Goal: Task Accomplishment & Management: Use online tool/utility

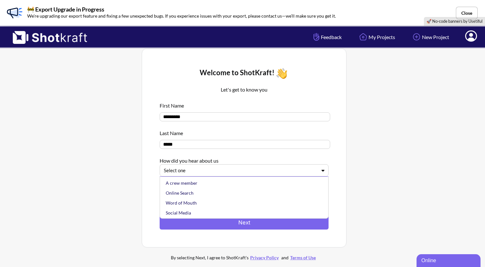
click at [189, 168] on div at bounding box center [240, 170] width 153 height 7
click at [188, 194] on div "Online Search" at bounding box center [246, 193] width 163 height 10
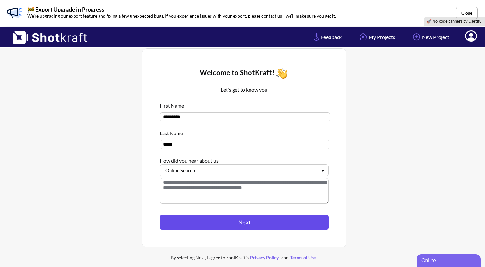
click at [184, 220] on button "Next" at bounding box center [244, 222] width 169 height 14
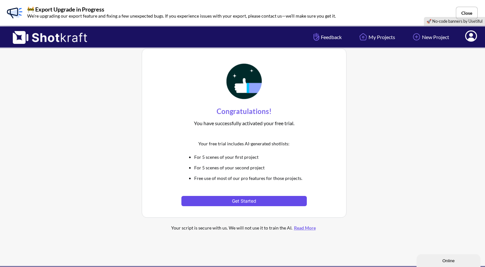
click at [243, 203] on button "Get Started" at bounding box center [244, 201] width 125 height 10
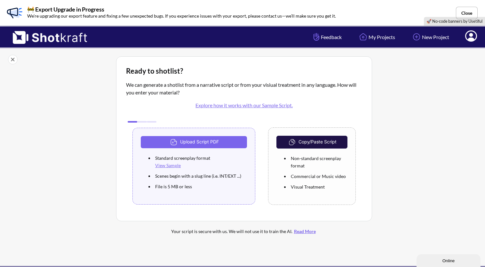
click at [315, 144] on button "Copy/Paste Script" at bounding box center [312, 142] width 71 height 13
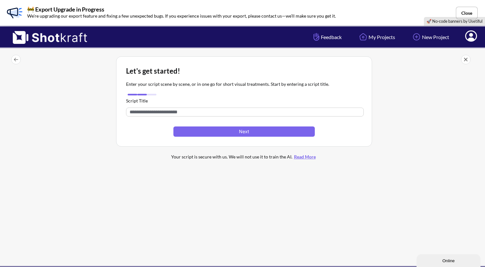
click at [143, 113] on input "text" at bounding box center [245, 112] width 238 height 9
paste input "**********"
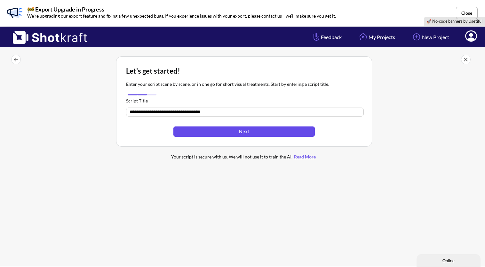
type input "**********"
click at [207, 127] on button "Next" at bounding box center [245, 131] width 142 height 10
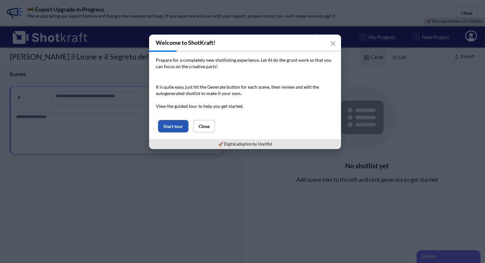
click at [162, 131] on button "Start tour" at bounding box center [173, 126] width 30 height 12
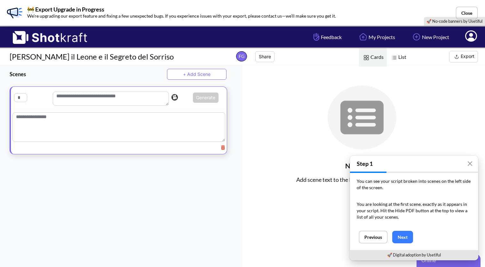
click at [78, 101] on textarea at bounding box center [111, 99] width 116 height 14
paste textarea "**********"
type textarea "**********"
click at [58, 122] on textarea at bounding box center [118, 128] width 213 height 29
paste textarea "**********"
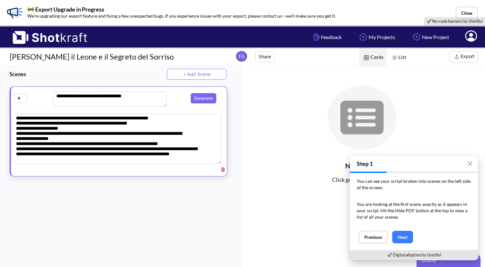
type textarea "**********"
click at [23, 96] on input "text" at bounding box center [20, 98] width 13 height 9
type input "*"
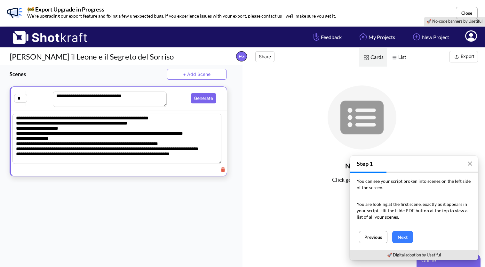
click at [204, 75] on button "+ Add Scene" at bounding box center [197, 74] width 60 height 11
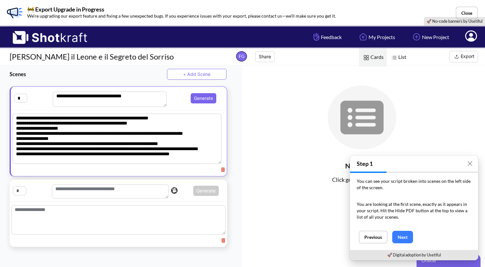
click at [38, 206] on div at bounding box center [119, 219] width 218 height 34
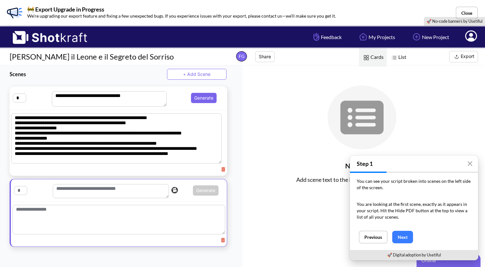
click at [29, 219] on textarea at bounding box center [118, 219] width 213 height 29
paste textarea "**********"
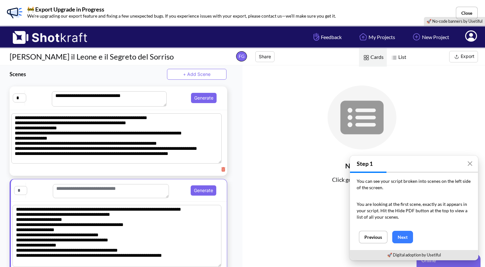
type textarea "**********"
click at [17, 188] on input "text" at bounding box center [20, 190] width 13 height 9
type input "*"
click at [69, 196] on textarea at bounding box center [111, 191] width 116 height 14
click at [63, 191] on textarea at bounding box center [111, 191] width 116 height 14
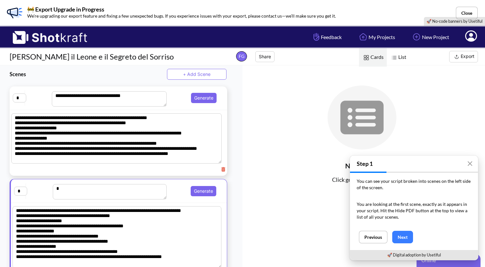
paste textarea "**********"
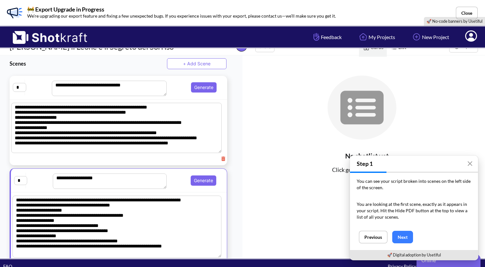
scroll to position [0, 0]
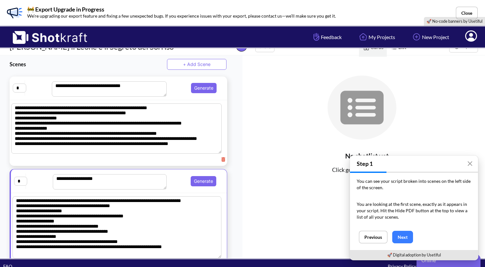
type textarea "**********"
click at [201, 61] on button "+ Add Scene" at bounding box center [197, 64] width 60 height 11
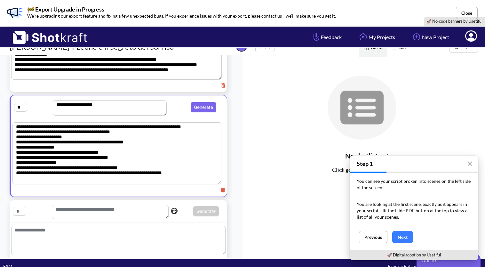
scroll to position [91, 0]
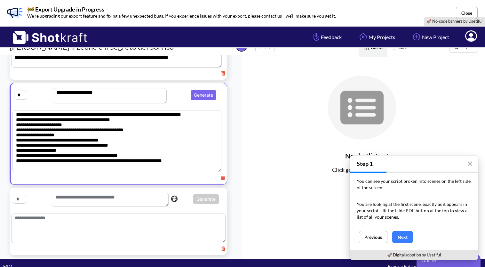
click at [80, 193] on textarea at bounding box center [110, 200] width 117 height 14
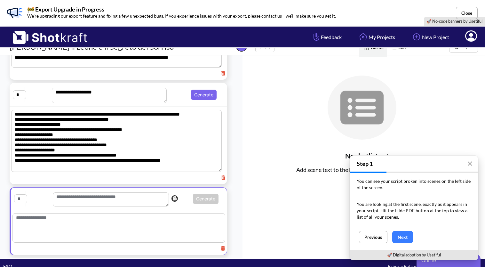
paste textarea "**********"
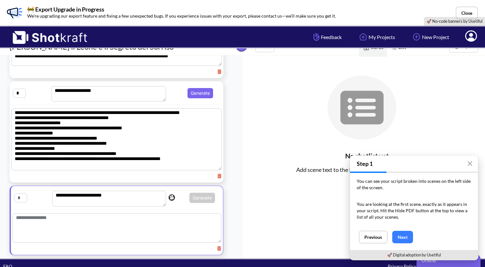
type textarea "**********"
click at [20, 216] on textarea at bounding box center [118, 227] width 213 height 29
paste textarea "**********"
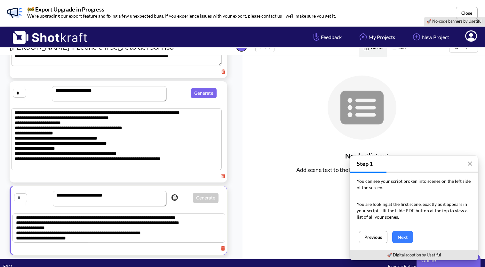
scroll to position [106, 0]
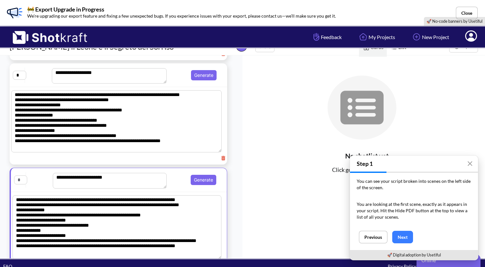
type textarea "**********"
click at [21, 180] on input "text" at bounding box center [20, 179] width 13 height 9
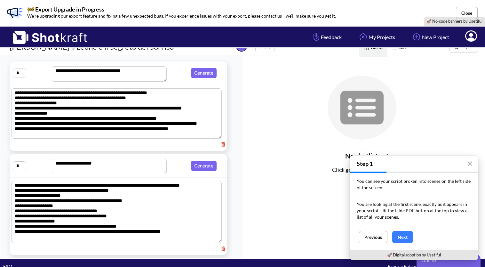
scroll to position [0, 0]
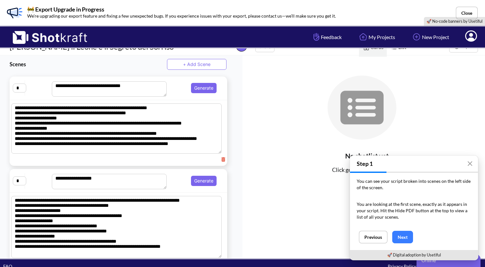
type input "*"
click at [191, 63] on button "+ Add Scene" at bounding box center [197, 64] width 60 height 11
click at [204, 60] on button "+ Add Scene" at bounding box center [197, 64] width 60 height 11
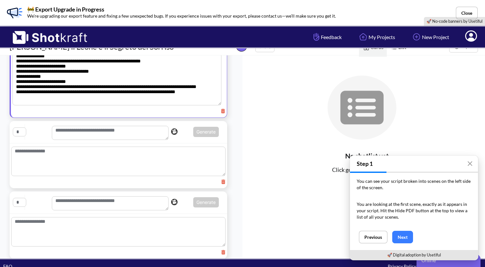
scroll to position [273, 0]
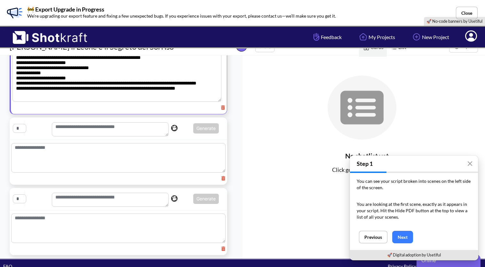
click at [16, 124] on input "text" at bounding box center [19, 128] width 13 height 9
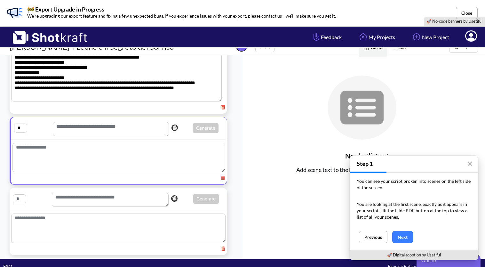
type input "*"
click at [20, 198] on input "text" at bounding box center [19, 198] width 13 height 9
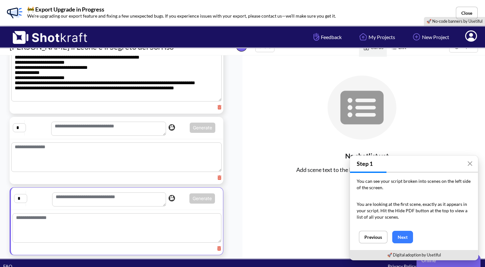
type input "*"
click at [71, 122] on textarea at bounding box center [110, 129] width 117 height 14
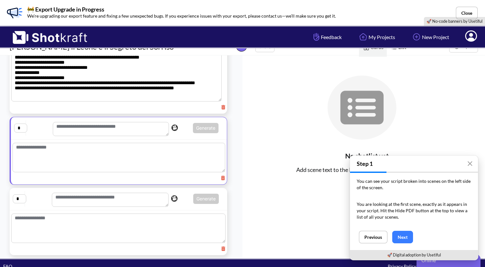
paste textarea "**********"
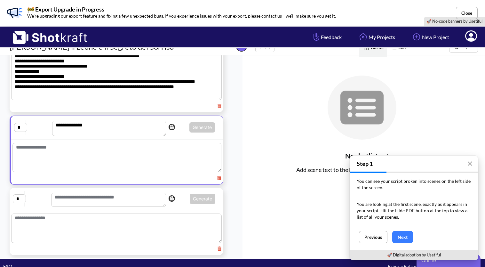
type textarea "**********"
click at [64, 144] on textarea at bounding box center [118, 157] width 213 height 29
paste textarea "**********"
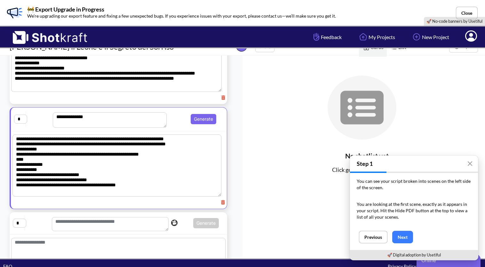
type textarea "**********"
click at [72, 221] on textarea at bounding box center [110, 224] width 117 height 14
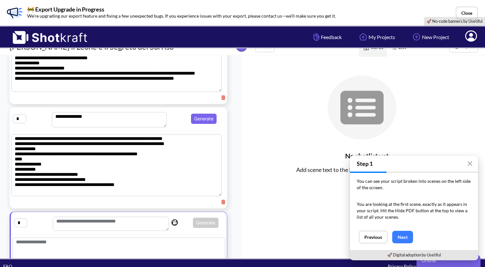
paste textarea "**********"
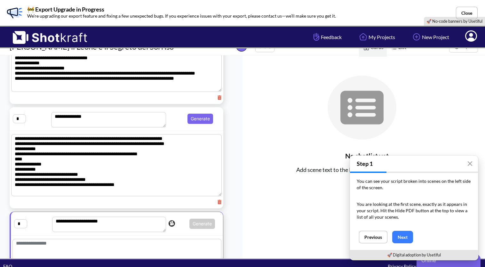
type textarea "**********"
click at [42, 244] on textarea at bounding box center [118, 253] width 213 height 29
paste textarea "**********"
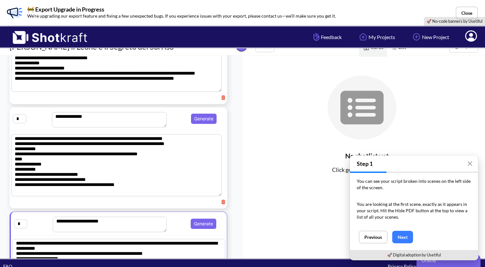
scroll to position [296, 0]
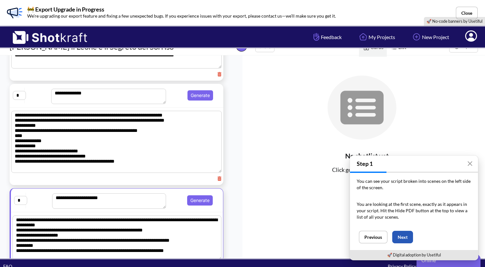
type textarea "**********"
click at [406, 238] on button "Next" at bounding box center [403, 237] width 21 height 12
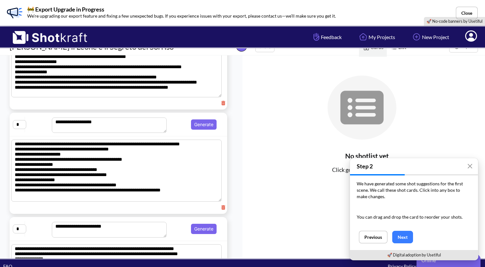
scroll to position [0, 0]
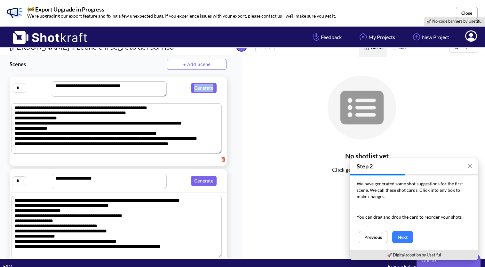
drag, startPoint x: 175, startPoint y: 93, endPoint x: 176, endPoint y: 109, distance: 16.3
click at [176, 109] on div "**********" at bounding box center [119, 121] width 218 height 89
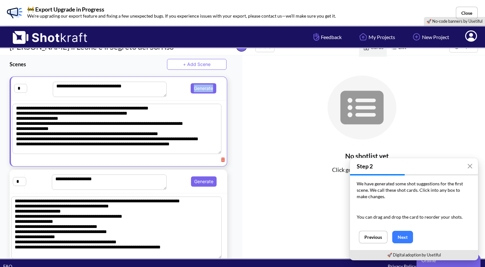
drag, startPoint x: 174, startPoint y: 91, endPoint x: 175, endPoint y: 104, distance: 13.2
click at [175, 104] on div "**********" at bounding box center [119, 122] width 218 height 90
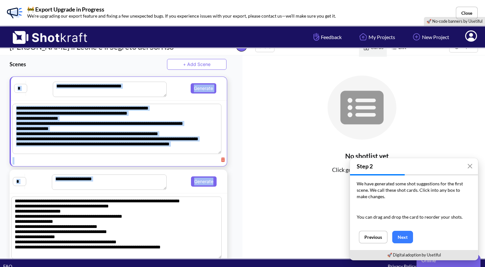
drag, startPoint x: 28, startPoint y: 80, endPoint x: 31, endPoint y: 219, distance: 139.0
click at [177, 99] on div "**********" at bounding box center [119, 89] width 216 height 24
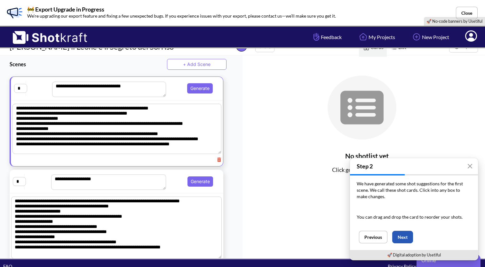
click at [400, 233] on button "Next" at bounding box center [403, 237] width 21 height 12
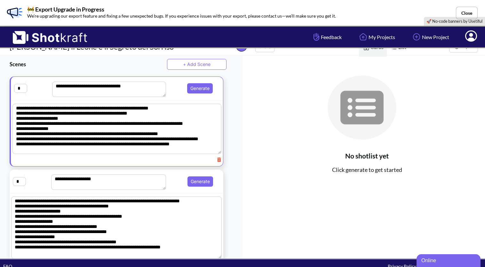
click at [294, 163] on span "No shotlist yet Click generate to get started" at bounding box center [367, 159] width 236 height 28
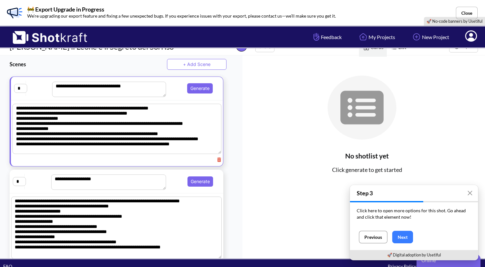
click at [367, 243] on button "Previous" at bounding box center [373, 237] width 28 height 12
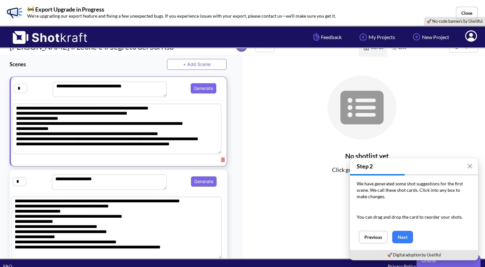
click at [235, 191] on div "**********" at bounding box center [121, 156] width 243 height 203
click at [375, 232] on button "Previous" at bounding box center [373, 237] width 28 height 12
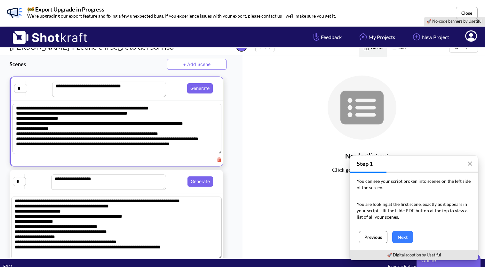
click at [375, 235] on button "Previous" at bounding box center [373, 237] width 28 height 12
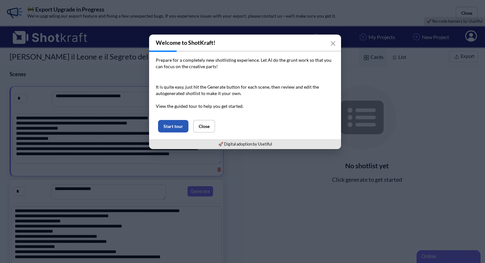
click at [169, 126] on button "Start tour" at bounding box center [173, 126] width 30 height 12
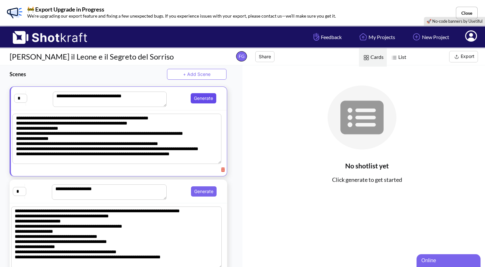
click at [202, 95] on button "Generate" at bounding box center [204, 98] width 26 height 10
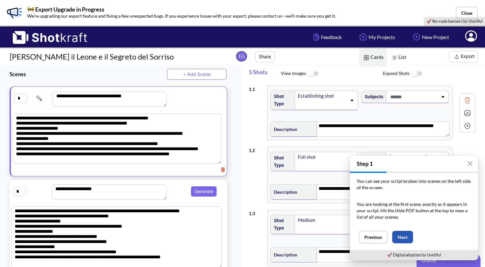
click at [403, 231] on button "Next" at bounding box center [403, 237] width 21 height 12
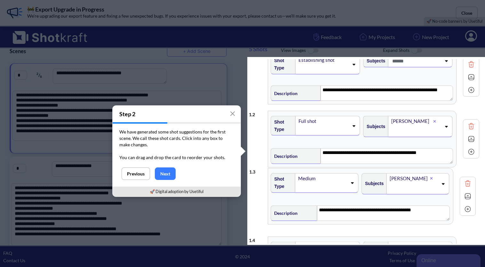
scroll to position [13, 0]
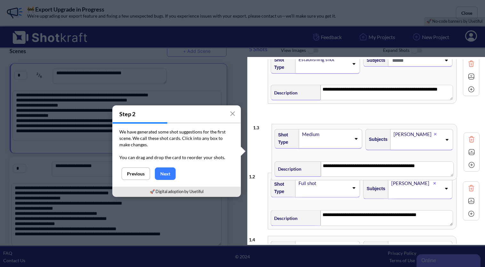
drag, startPoint x: 272, startPoint y: 228, endPoint x: 276, endPoint y: 154, distance: 73.4
click at [276, 154] on div "**********" at bounding box center [364, 171] width 231 height 250
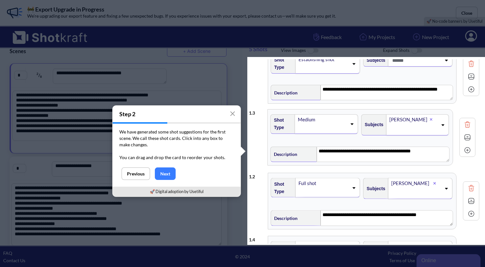
type textarea "**********"
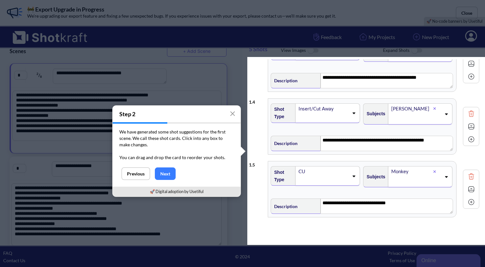
scroll to position [152, 0]
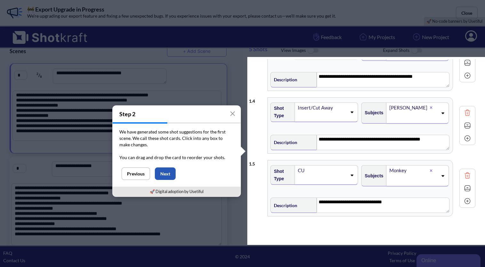
click at [168, 172] on button "Next" at bounding box center [165, 173] width 21 height 12
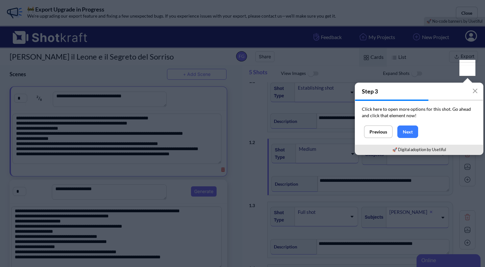
scroll to position [0, 0]
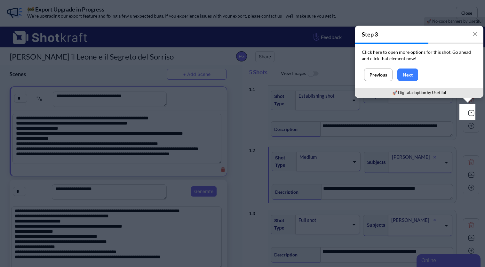
click at [467, 110] on img at bounding box center [472, 113] width 10 height 10
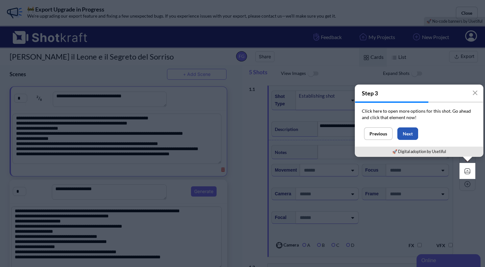
click at [410, 128] on button "Next" at bounding box center [408, 133] width 21 height 12
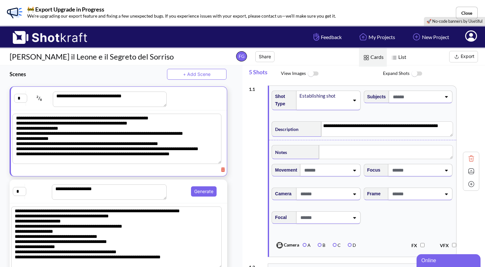
click at [469, 173] on img at bounding box center [472, 171] width 10 height 10
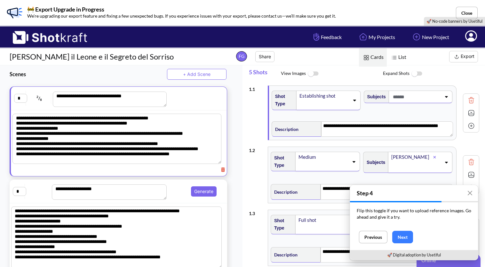
click at [467, 127] on img at bounding box center [472, 126] width 10 height 10
type textarea "**********"
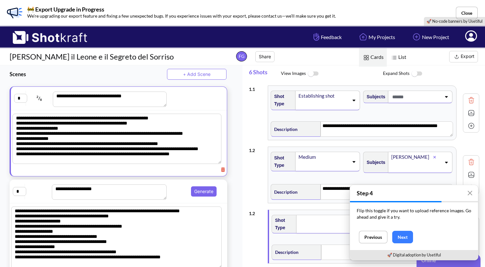
type textarea "**********"
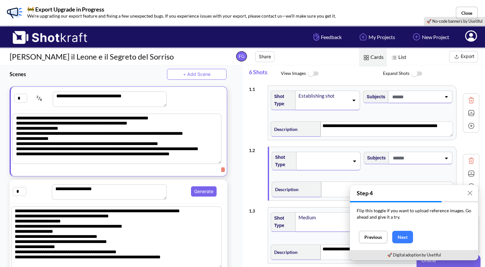
click at [469, 159] on img at bounding box center [472, 161] width 10 height 10
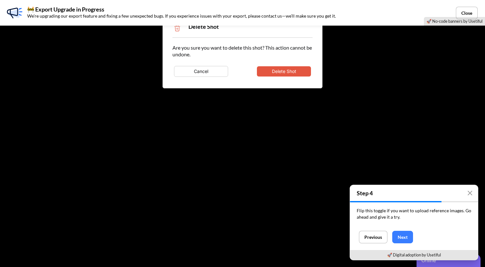
click at [294, 72] on button "Delete Shot" at bounding box center [284, 71] width 54 height 10
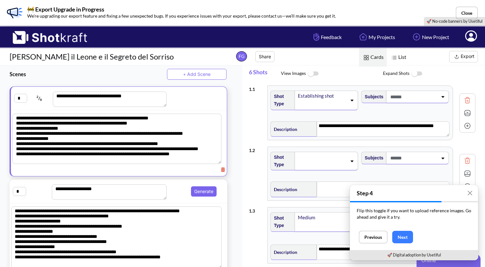
type textarea "**********"
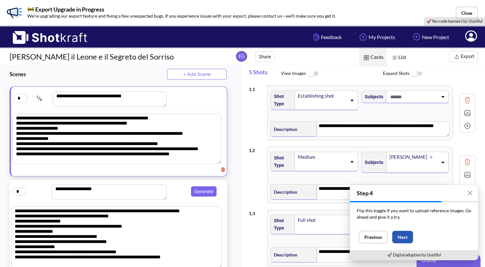
click at [407, 235] on button "Next" at bounding box center [403, 237] width 21 height 12
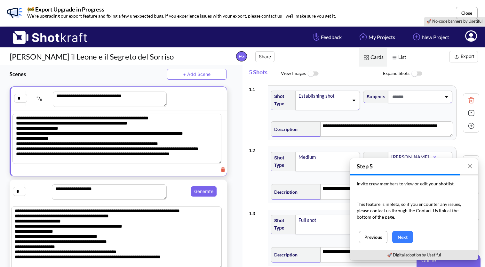
click at [467, 112] on img at bounding box center [472, 113] width 10 height 10
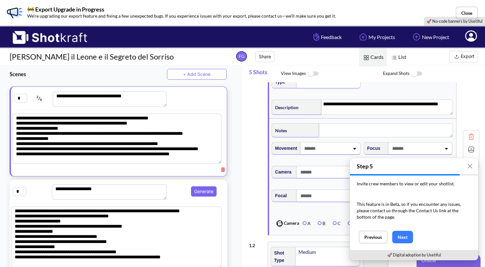
scroll to position [24, 0]
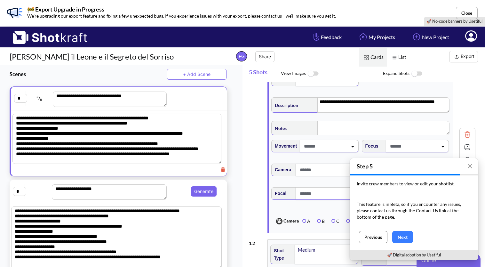
click at [379, 237] on button "Previous" at bounding box center [373, 237] width 28 height 12
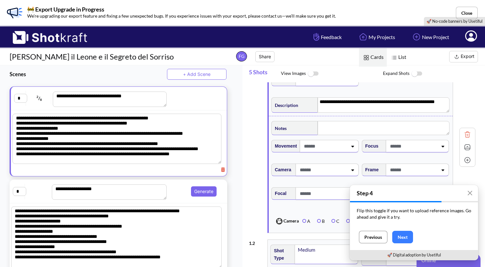
click at [380, 234] on button "Previous" at bounding box center [373, 237] width 28 height 12
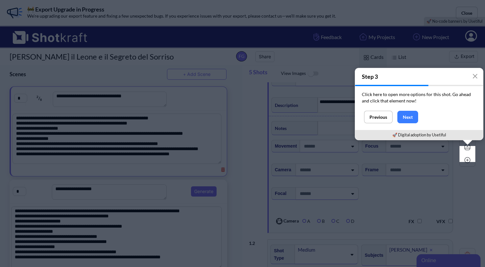
scroll to position [0, 0]
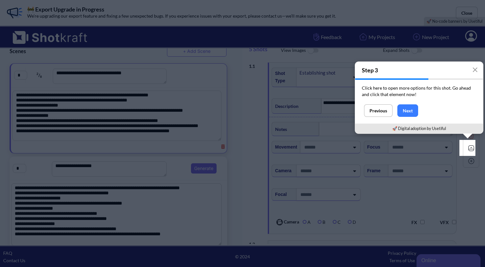
click at [470, 145] on img at bounding box center [472, 148] width 10 height 10
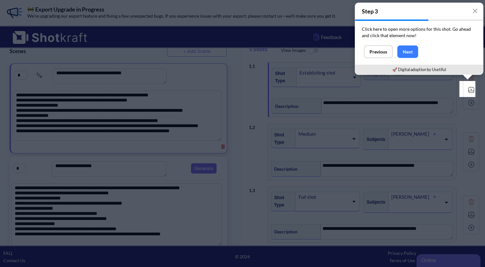
click at [469, 87] on img at bounding box center [472, 90] width 10 height 10
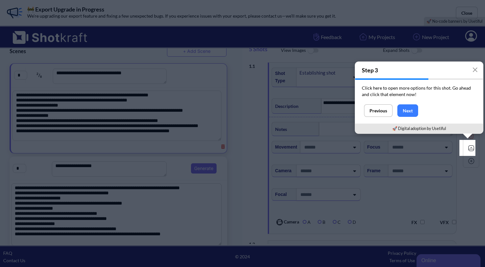
click at [470, 147] on img at bounding box center [472, 148] width 10 height 10
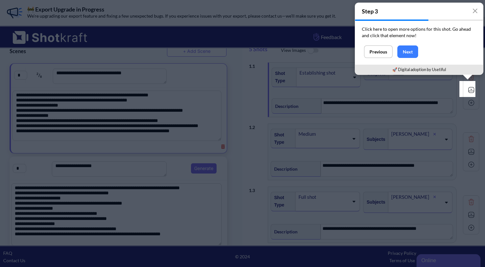
click at [467, 86] on img at bounding box center [472, 90] width 10 height 10
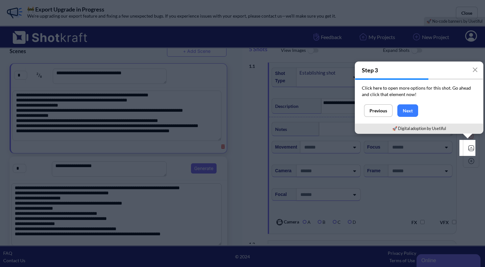
click at [467, 147] on img at bounding box center [472, 148] width 10 height 10
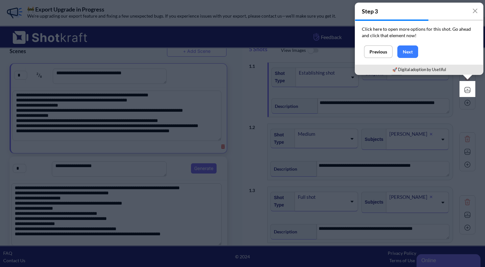
click at [467, 155] on div at bounding box center [468, 182] width 16 height 170
click at [410, 50] on button "Next" at bounding box center [408, 51] width 21 height 12
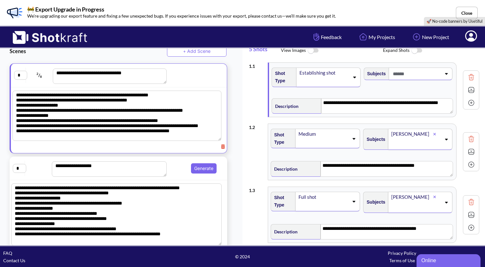
click at [469, 150] on img at bounding box center [472, 152] width 10 height 10
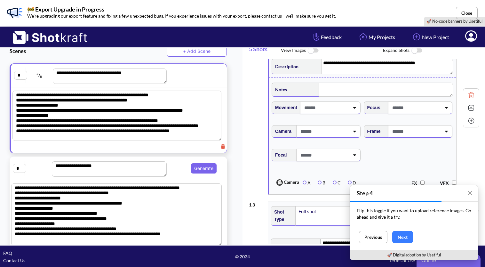
scroll to position [103, 0]
click at [468, 107] on img at bounding box center [472, 107] width 10 height 10
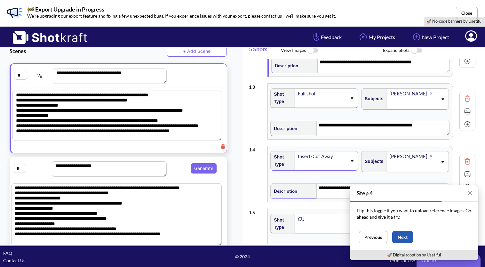
click at [402, 234] on button "Next" at bounding box center [403, 237] width 21 height 12
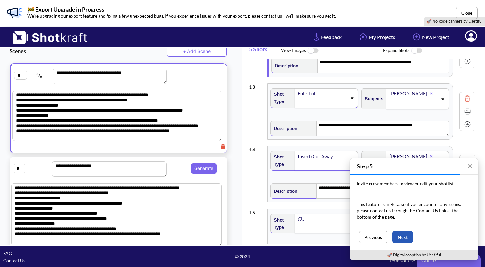
click at [407, 232] on button "Next" at bounding box center [403, 237] width 21 height 12
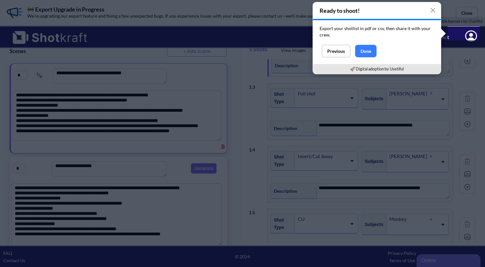
scroll to position [0, 0]
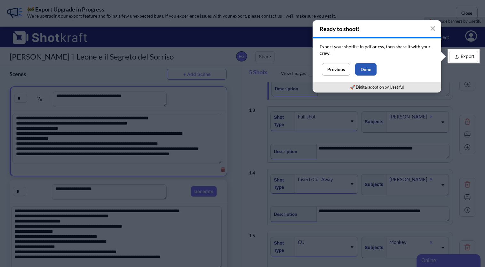
click at [370, 65] on button "Done" at bounding box center [365, 69] width 21 height 12
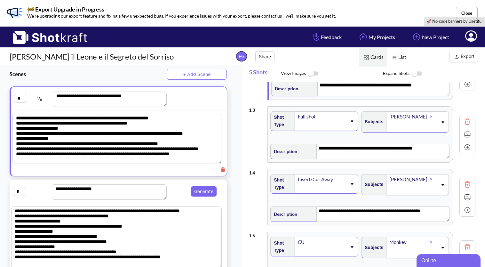
click at [314, 74] on img at bounding box center [313, 74] width 14 height 14
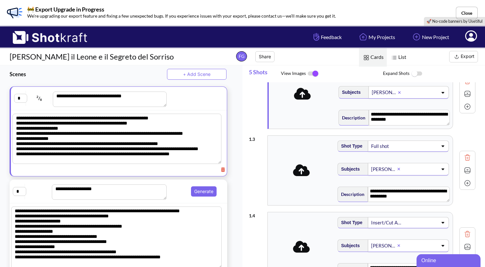
click at [314, 74] on img at bounding box center [313, 73] width 14 height 13
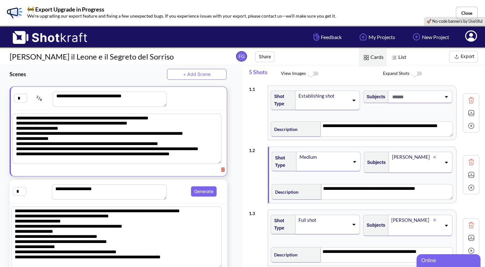
click at [467, 113] on img at bounding box center [472, 113] width 10 height 10
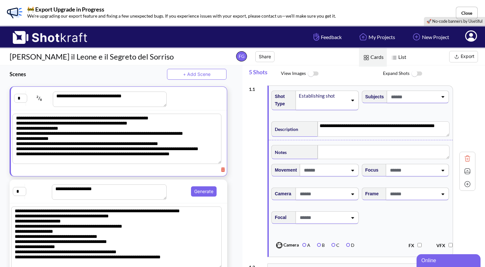
click at [404, 56] on span "List" at bounding box center [398, 57] width 23 height 18
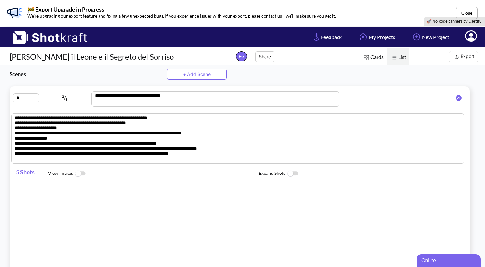
click at [379, 56] on span "Cards" at bounding box center [373, 57] width 28 height 18
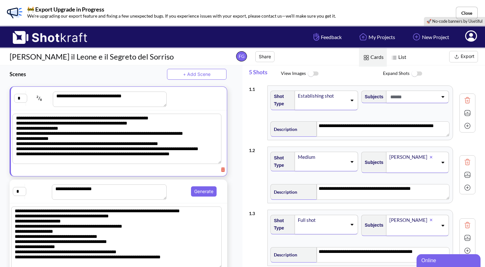
click at [312, 70] on img at bounding box center [313, 74] width 14 height 14
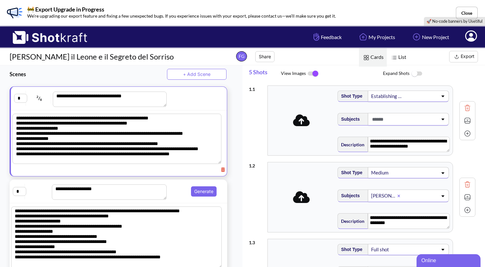
click at [313, 70] on img at bounding box center [313, 73] width 14 height 13
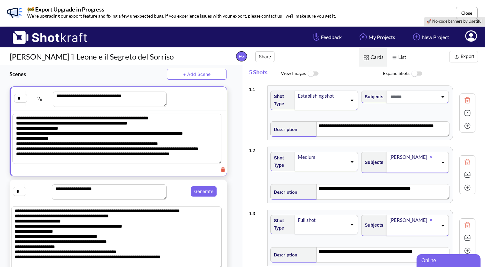
click at [307, 71] on img at bounding box center [313, 74] width 14 height 14
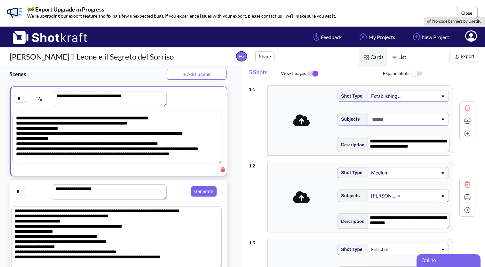
click at [418, 78] on img at bounding box center [417, 74] width 14 height 14
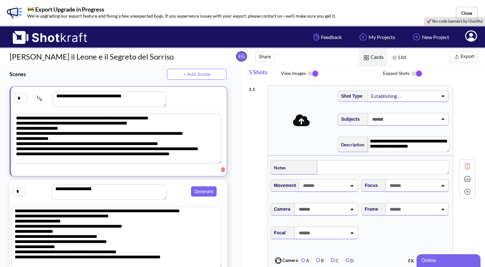
click at [417, 76] on img at bounding box center [417, 73] width 14 height 13
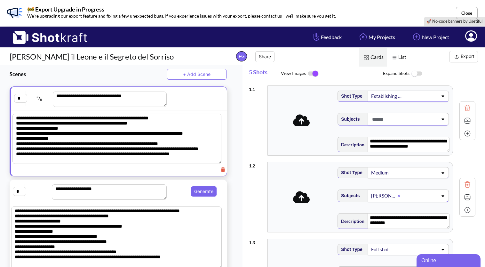
click at [417, 76] on img at bounding box center [417, 74] width 14 height 14
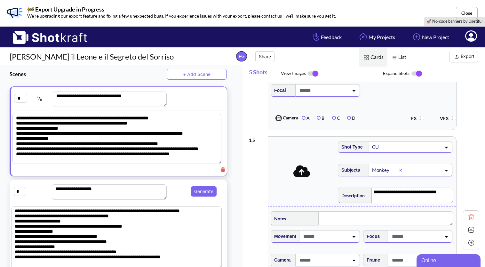
scroll to position [709, 0]
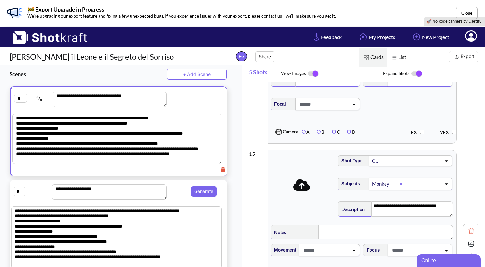
click at [425, 162] on span at bounding box center [423, 161] width 37 height 9
click at [256, 183] on div "**********" at bounding box center [364, 243] width 231 height 193
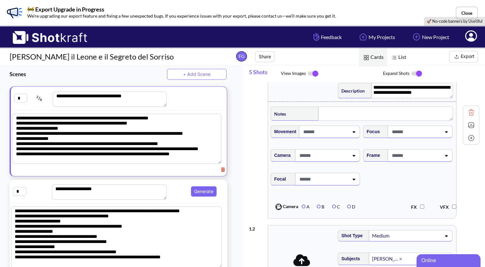
scroll to position [0, 0]
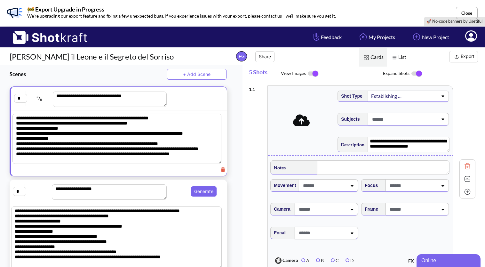
click at [420, 70] on img at bounding box center [417, 73] width 14 height 13
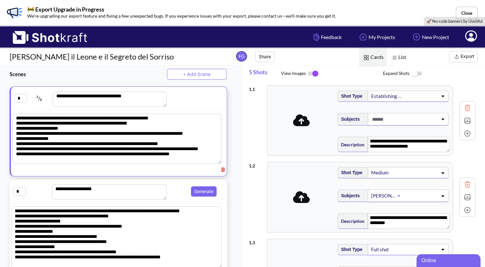
click at [468, 56] on button "Export" at bounding box center [464, 57] width 29 height 12
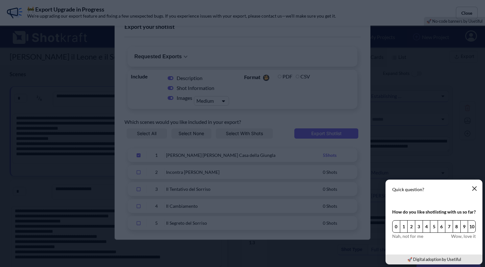
click at [472, 189] on button "button" at bounding box center [474, 188] width 13 height 13
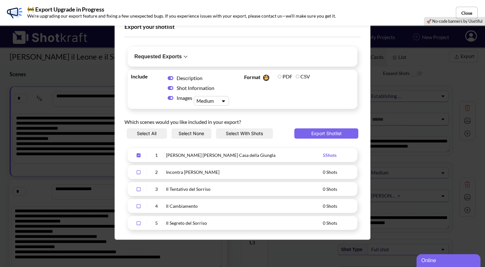
click at [462, 154] on div "Export your shotlist Requested Exports No exports yet. Include Description Shot…" at bounding box center [242, 133] width 485 height 267
click at [150, 135] on button "Select All" at bounding box center [147, 133] width 40 height 10
click at [223, 132] on button "Select With Shots" at bounding box center [244, 133] width 57 height 10
click at [461, 14] on button "Close" at bounding box center [467, 13] width 22 height 12
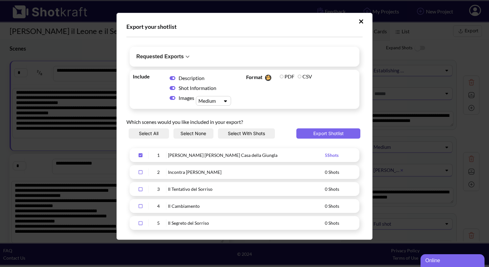
click at [359, 24] on icon "Upload Script" at bounding box center [361, 21] width 5 height 6
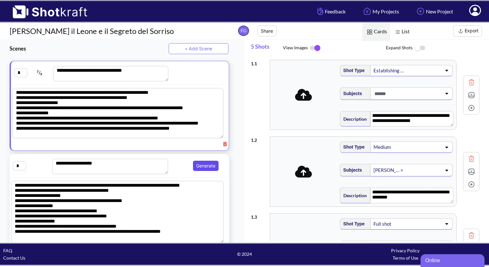
click at [202, 162] on button "Generate" at bounding box center [206, 166] width 26 height 10
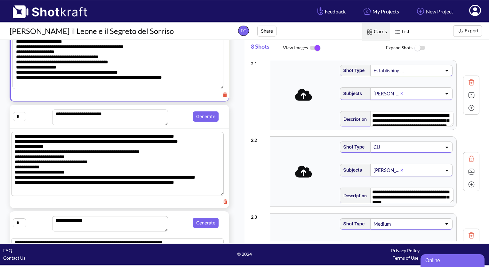
scroll to position [156, 0]
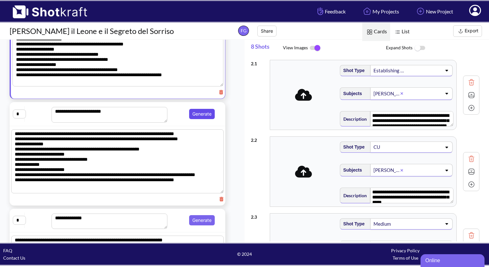
click at [206, 113] on button "Generate" at bounding box center [202, 114] width 26 height 10
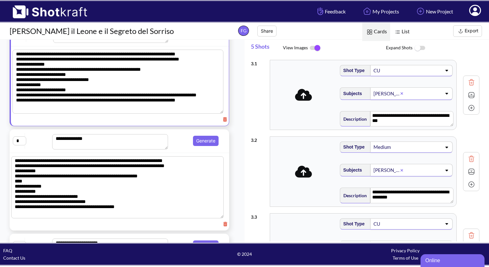
scroll to position [238, 0]
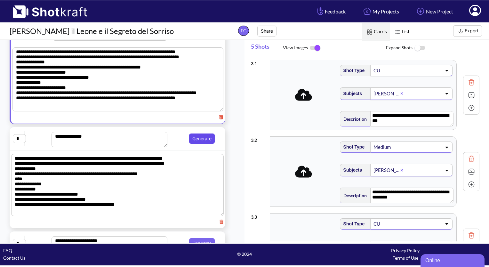
click at [199, 137] on button "Generate" at bounding box center [202, 139] width 26 height 10
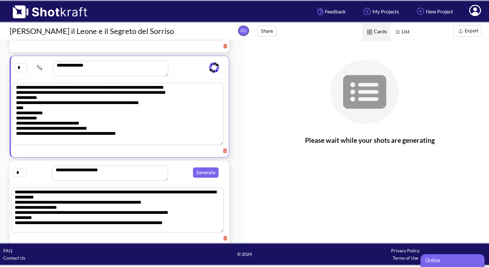
scroll to position [313, 0]
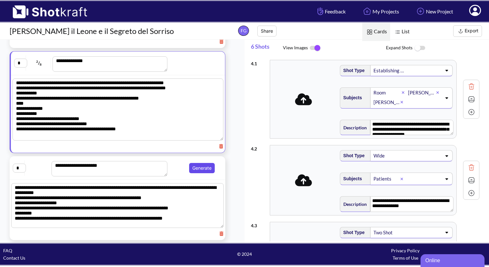
click at [194, 166] on button "Generate" at bounding box center [202, 168] width 26 height 10
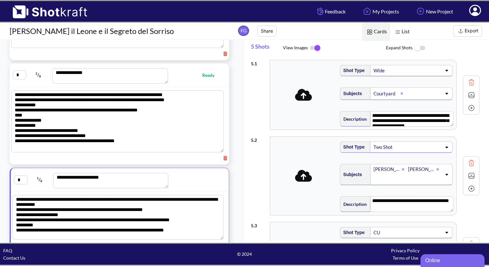
scroll to position [0, 0]
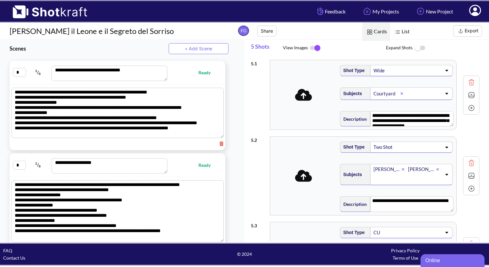
click at [473, 30] on button "Export" at bounding box center [467, 31] width 29 height 12
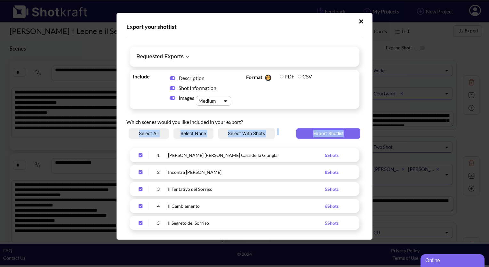
drag, startPoint x: 368, startPoint y: 111, endPoint x: 371, endPoint y: 130, distance: 19.2
click at [371, 130] on div "Export your shotlist Requested Exports No exports yet. Include Description Shot…" at bounding box center [245, 126] width 256 height 227
click at [258, 123] on div "Which scenes would you like included in your export?" at bounding box center [244, 120] width 236 height 16
click at [160, 132] on button "Select All" at bounding box center [149, 133] width 40 height 10
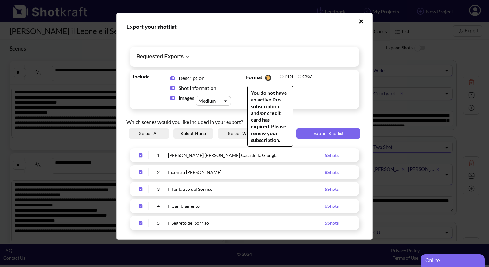
click at [296, 78] on span "CSV" at bounding box center [305, 76] width 18 height 9
click at [280, 77] on label "PDF" at bounding box center [287, 76] width 15 height 6
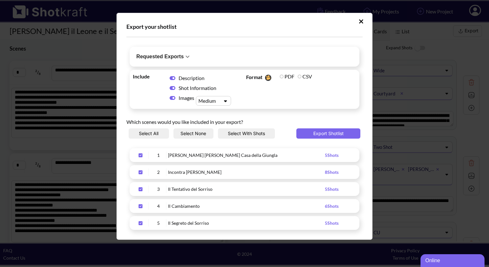
drag, startPoint x: 279, startPoint y: 77, endPoint x: 269, endPoint y: 63, distance: 16.9
click at [269, 63] on div "Requested Exports No exports yet." at bounding box center [245, 57] width 230 height 20
click at [179, 53] on h6 "Requested Exports" at bounding box center [159, 56] width 47 height 9
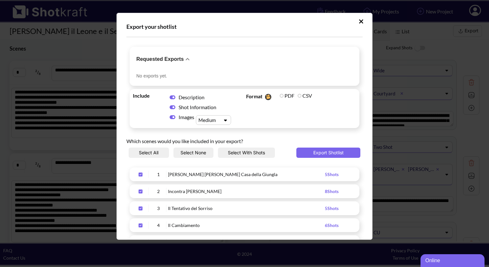
click at [179, 53] on button "Requested Exports" at bounding box center [163, 59] width 65 height 22
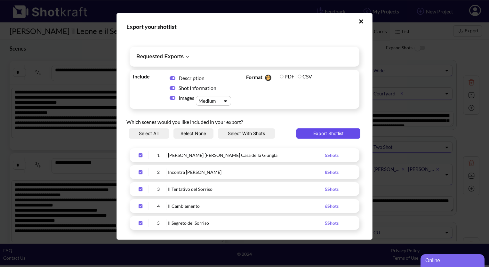
click at [321, 134] on button "Export Shotlist" at bounding box center [328, 133] width 64 height 10
click at [186, 58] on icon "Upload Script" at bounding box center [188, 57] width 8 height 8
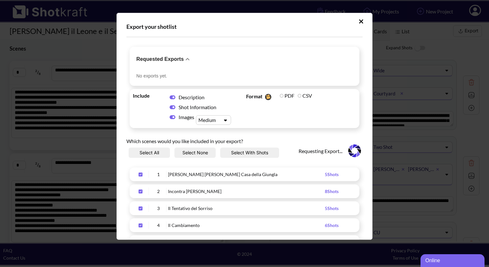
click at [186, 58] on icon "Upload Script" at bounding box center [188, 59] width 8 height 8
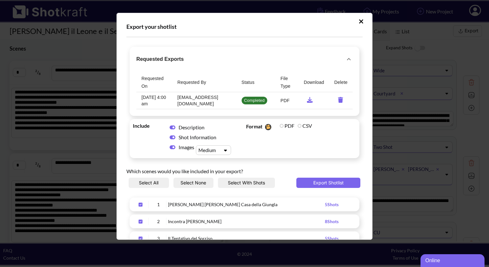
click at [307, 100] on icon "requested-exports" at bounding box center [310, 100] width 6 height 6
